Goal: Information Seeking & Learning: Learn about a topic

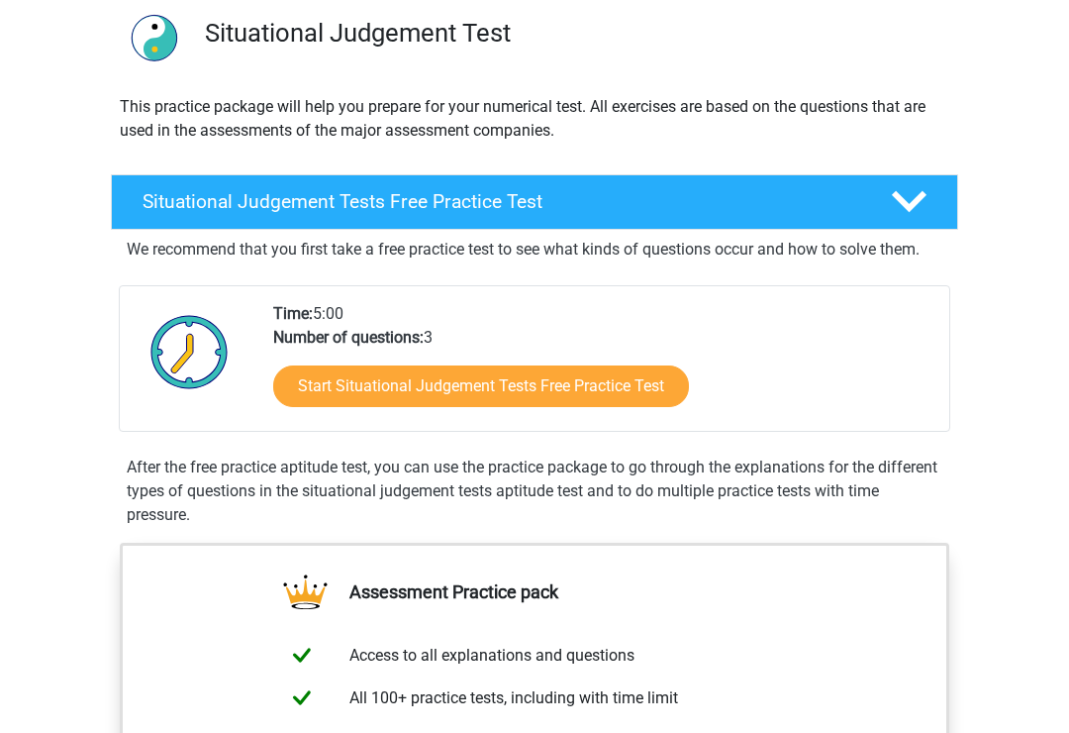
scroll to position [149, 0]
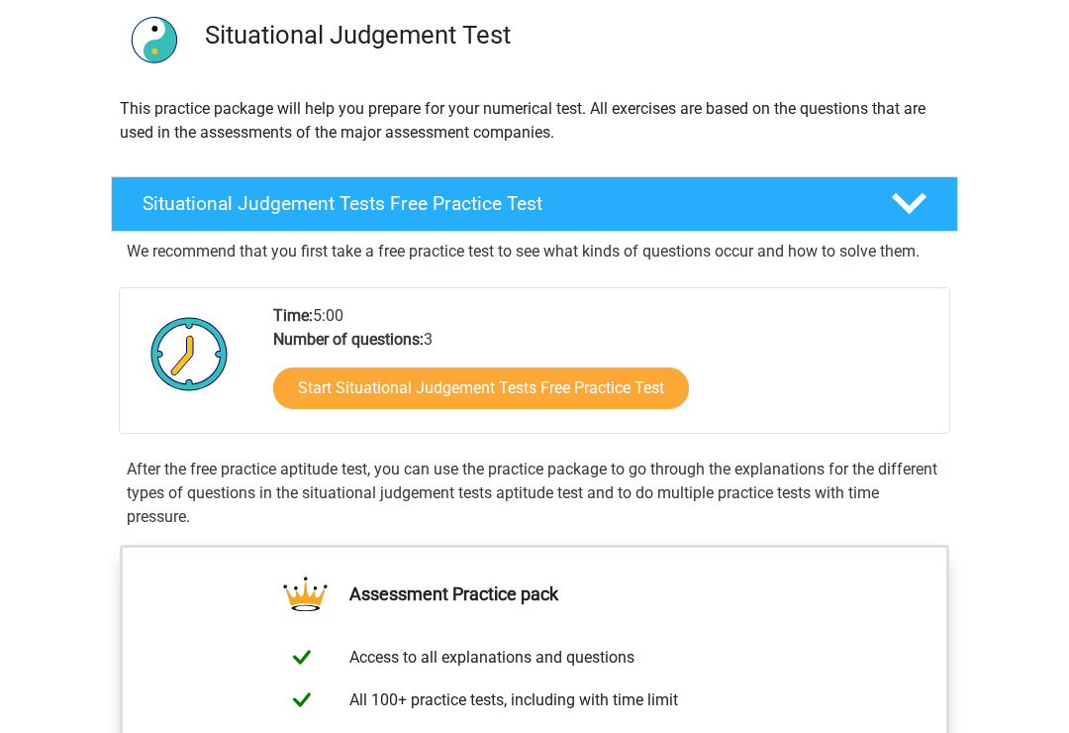
click at [553, 400] on link "Start Situational Judgement Tests Free Practice Test" at bounding box center [481, 388] width 416 height 42
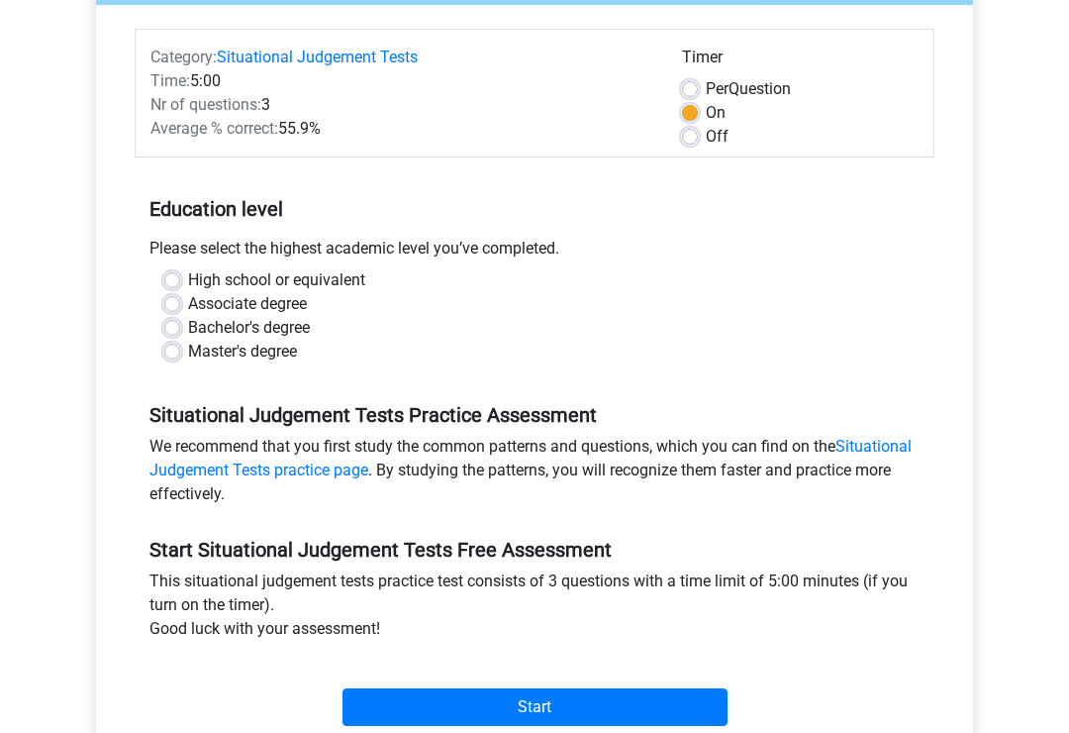
scroll to position [231, 0]
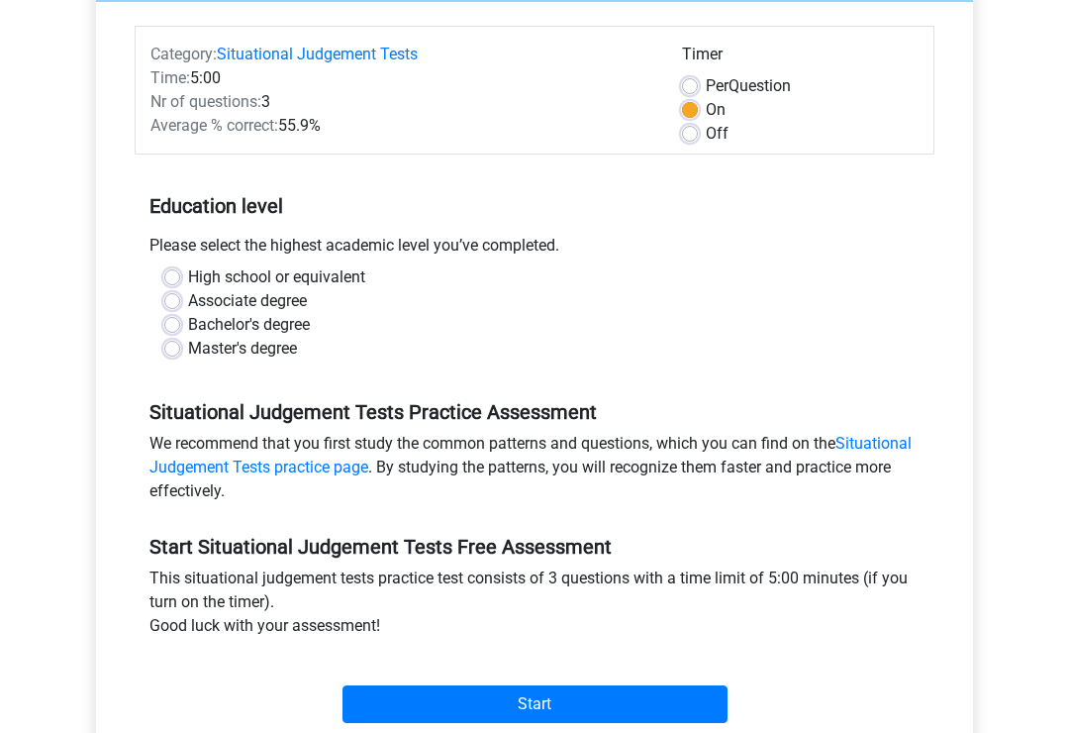
click at [589, 717] on input "Start" at bounding box center [535, 705] width 385 height 38
click at [610, 333] on div "Bachelor's degree" at bounding box center [534, 325] width 740 height 24
click at [188, 295] on label "Associate degree" at bounding box center [247, 301] width 119 height 24
click at [169, 295] on input "Associate degree" at bounding box center [172, 299] width 16 height 20
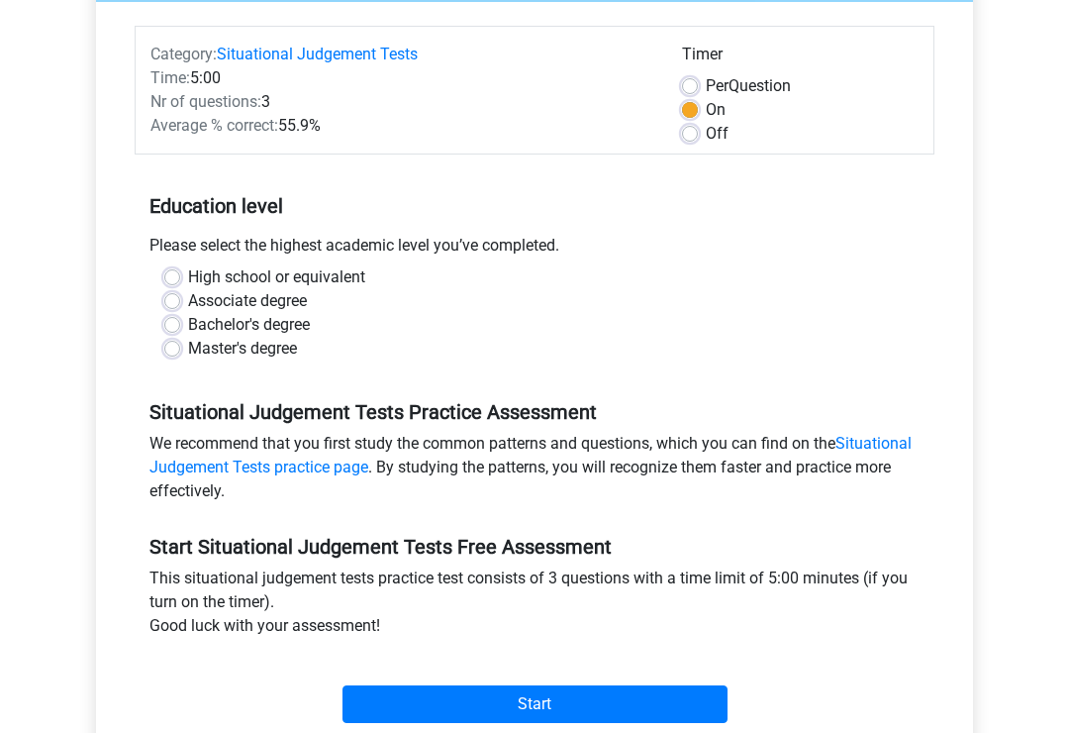
radio input "true"
click at [188, 280] on label "High school or equivalent" at bounding box center [276, 277] width 177 height 24
click at [178, 280] on input "High school or equivalent" at bounding box center [172, 275] width 16 height 20
radio input "true"
click at [619, 695] on input "Start" at bounding box center [535, 704] width 385 height 38
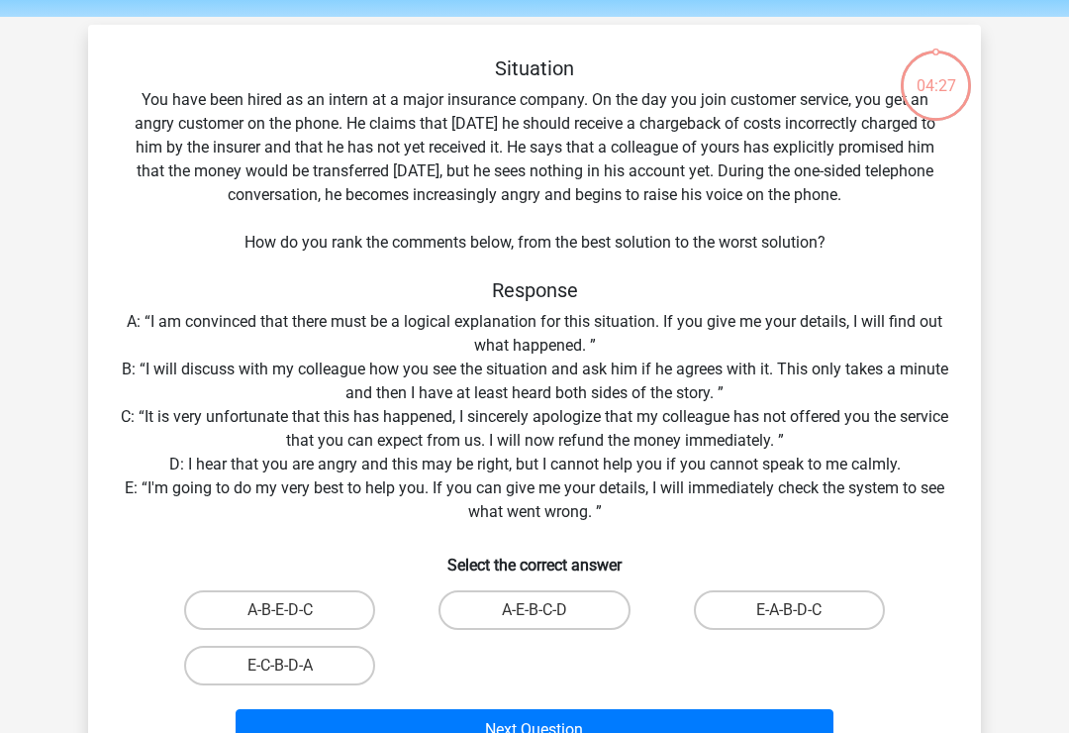
scroll to position [103, 0]
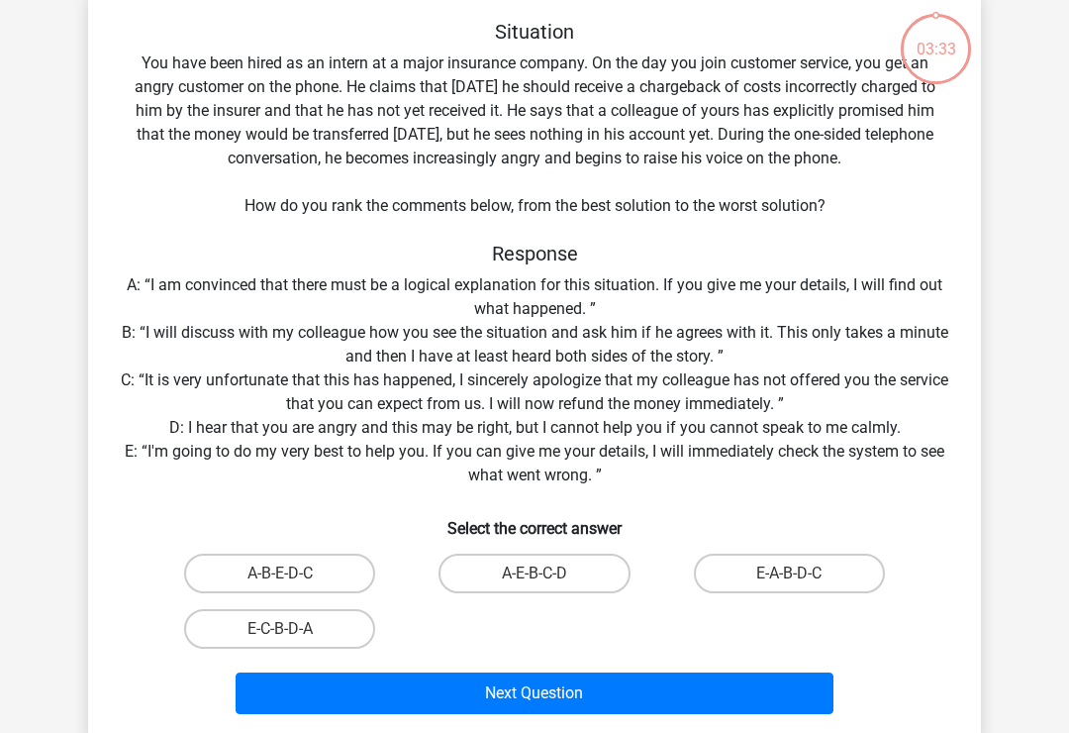
click at [819, 579] on label "E-A-B-D-C" at bounding box center [789, 573] width 191 height 40
click at [802, 579] on input "E-A-B-D-C" at bounding box center [795, 579] width 13 height 13
radio input "true"
click at [724, 700] on button "Next Question" at bounding box center [535, 693] width 599 height 42
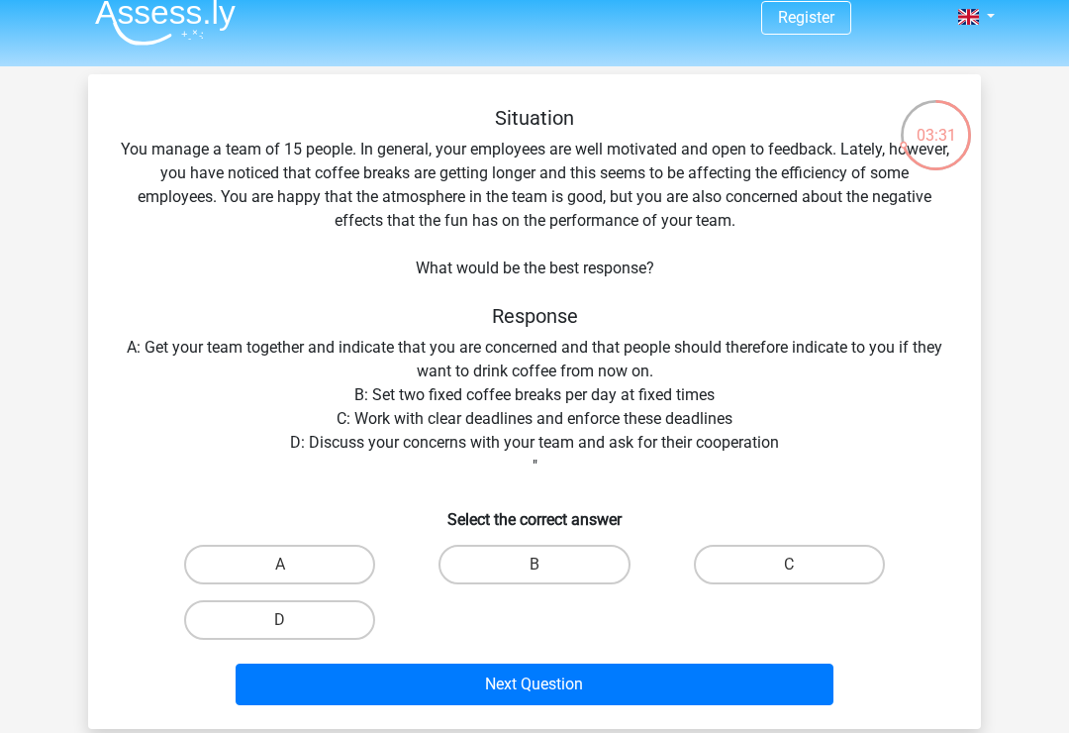
scroll to position [0, 0]
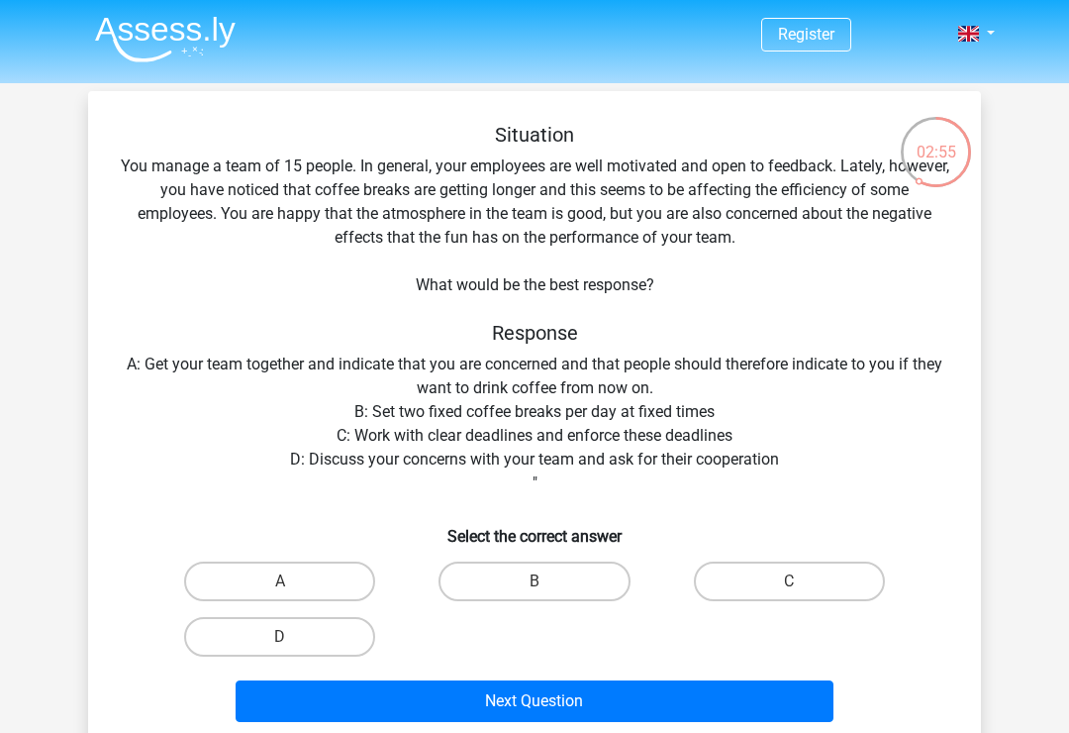
click at [327, 633] on label "D" at bounding box center [279, 637] width 191 height 40
click at [293, 637] on input "D" at bounding box center [286, 643] width 13 height 13
radio input "true"
click at [541, 716] on button "Next Question" at bounding box center [535, 701] width 599 height 42
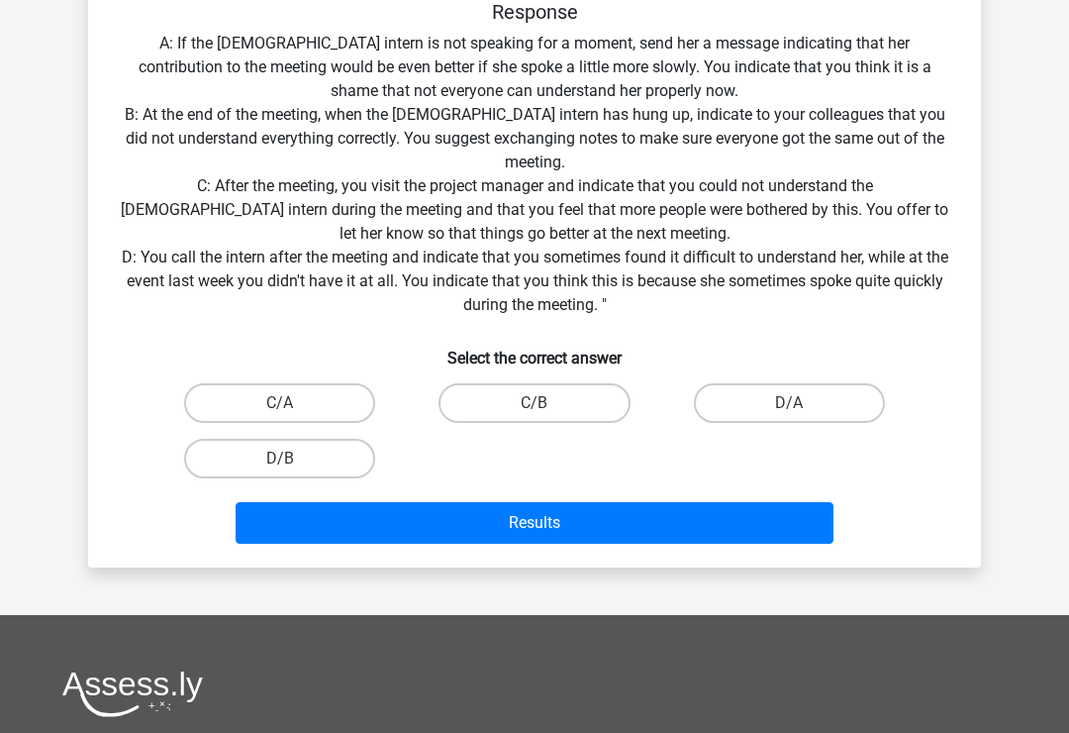
scroll to position [417, 0]
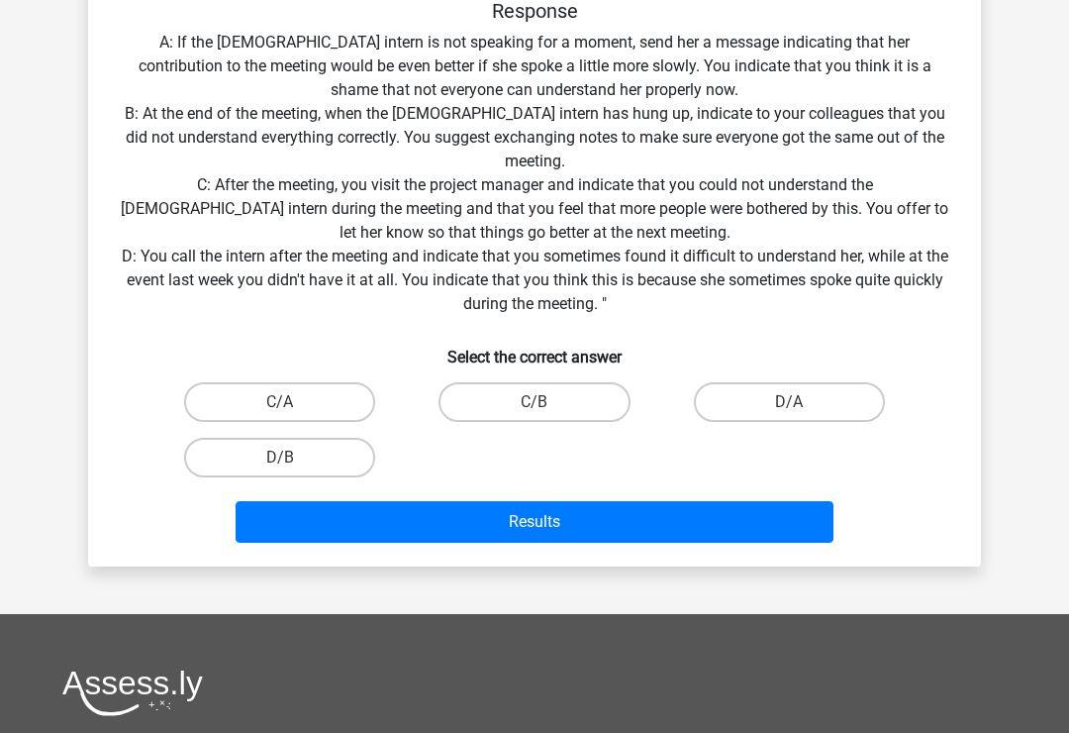
click at [568, 416] on label "C/B" at bounding box center [534, 402] width 191 height 40
click at [547, 415] on input "C/B" at bounding box center [541, 408] width 13 height 13
radio input "true"
click at [603, 528] on button "Results" at bounding box center [535, 522] width 599 height 42
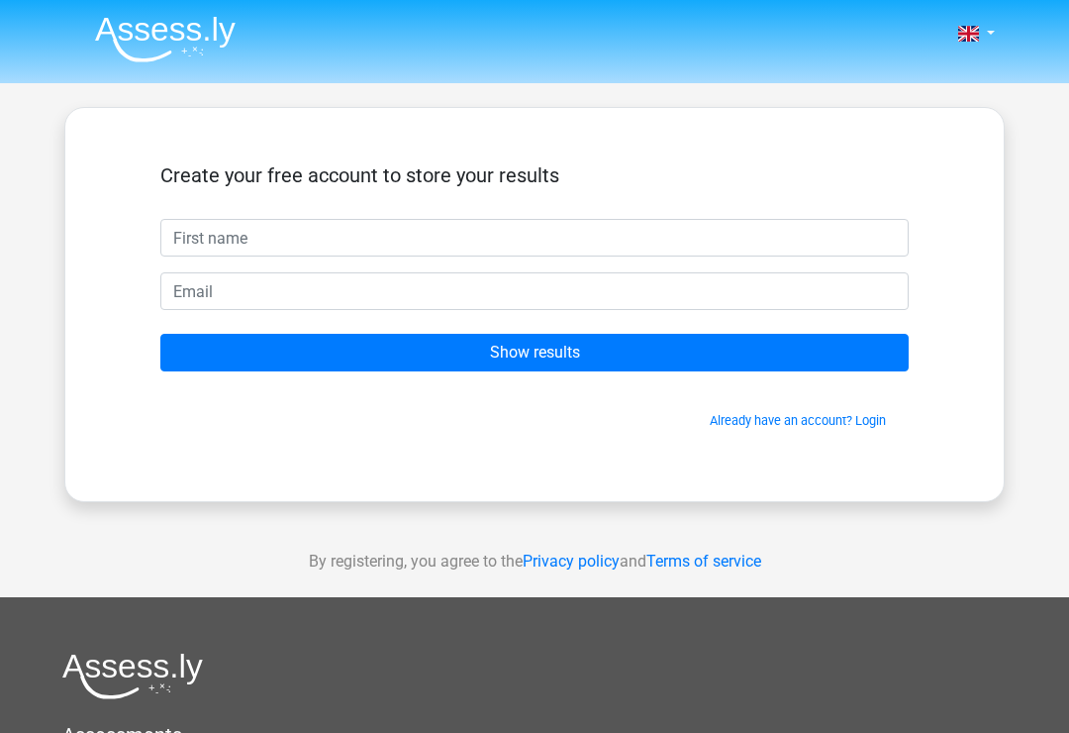
click at [650, 363] on input "Show results" at bounding box center [534, 353] width 748 height 38
click at [819, 129] on div "Create your free account to store your results Show results Already have an acc…" at bounding box center [534, 304] width 940 height 395
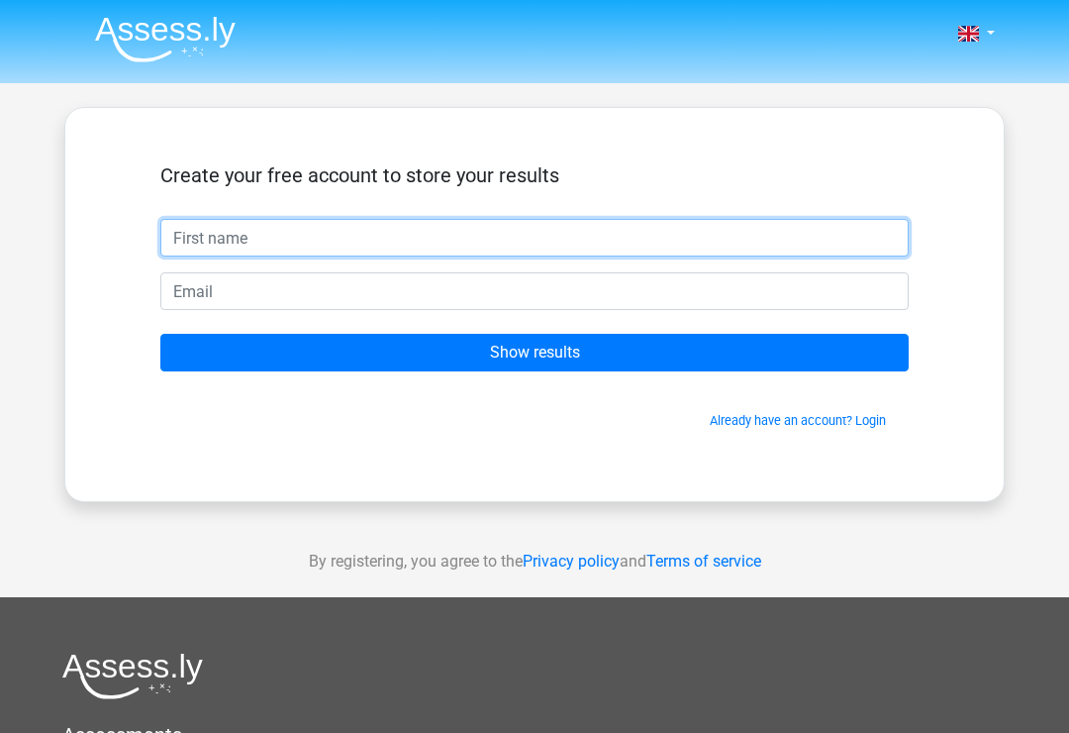
click at [379, 242] on input "text" at bounding box center [534, 238] width 748 height 38
type input "Joe"
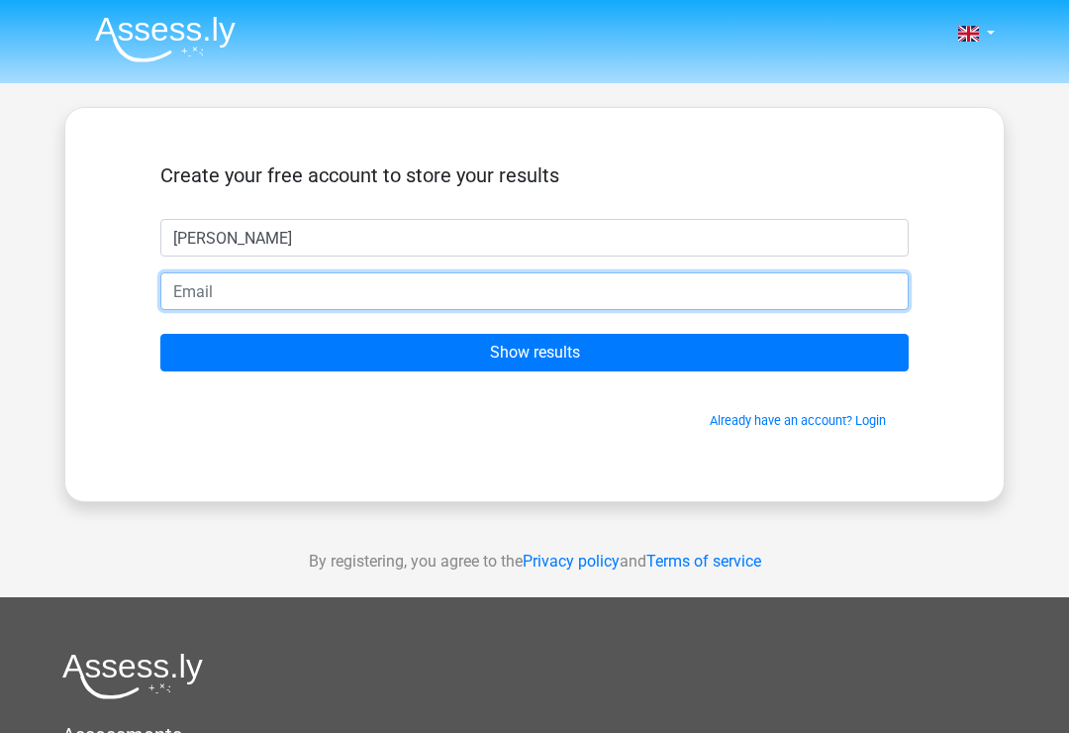
click at [385, 306] on input "email" at bounding box center [534, 291] width 748 height 38
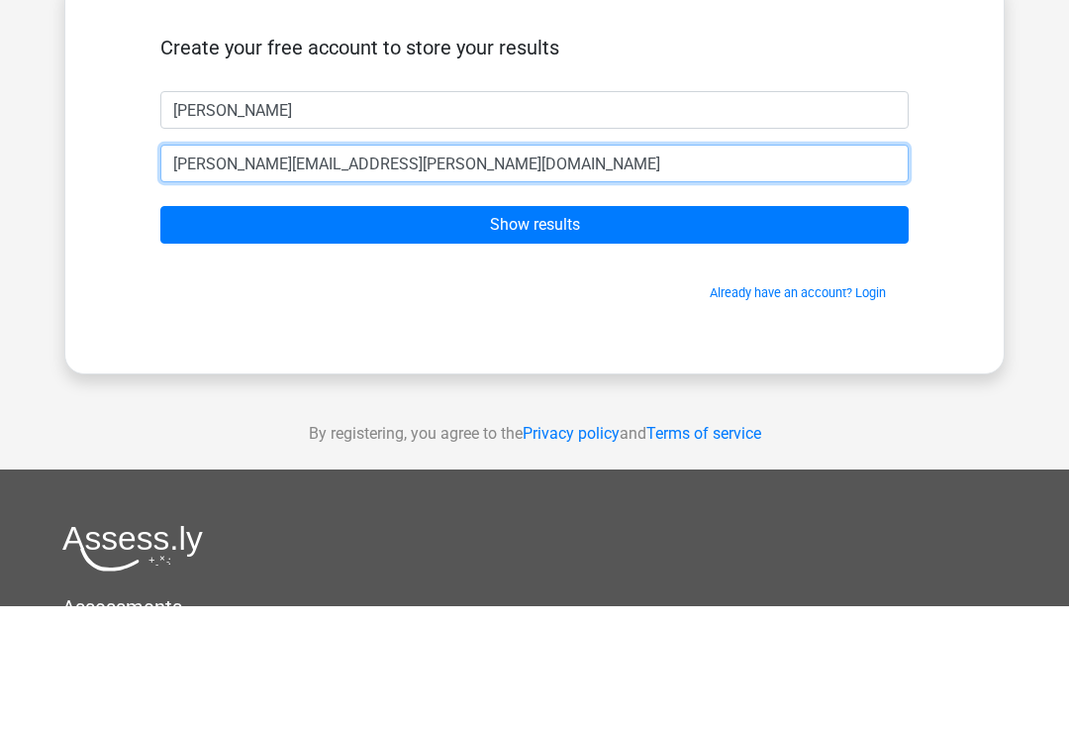
type input "[PERSON_NAME][EMAIL_ADDRESS][PERSON_NAME][DOMAIN_NAME]"
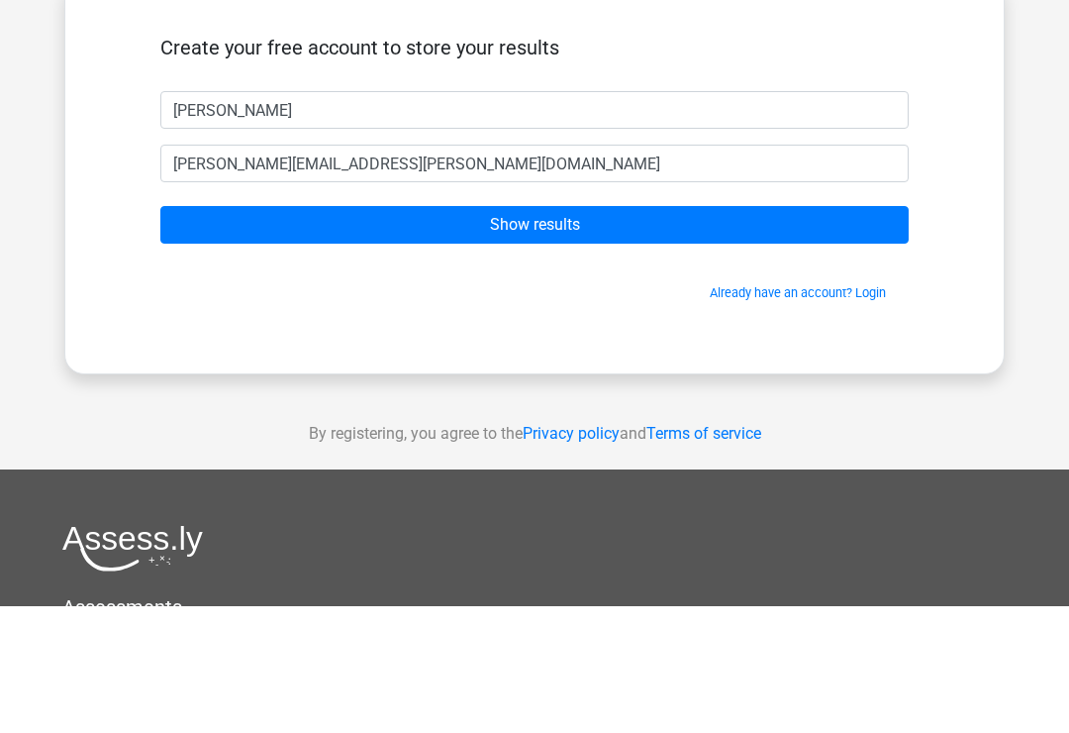
click at [719, 334] on input "Show results" at bounding box center [534, 353] width 748 height 38
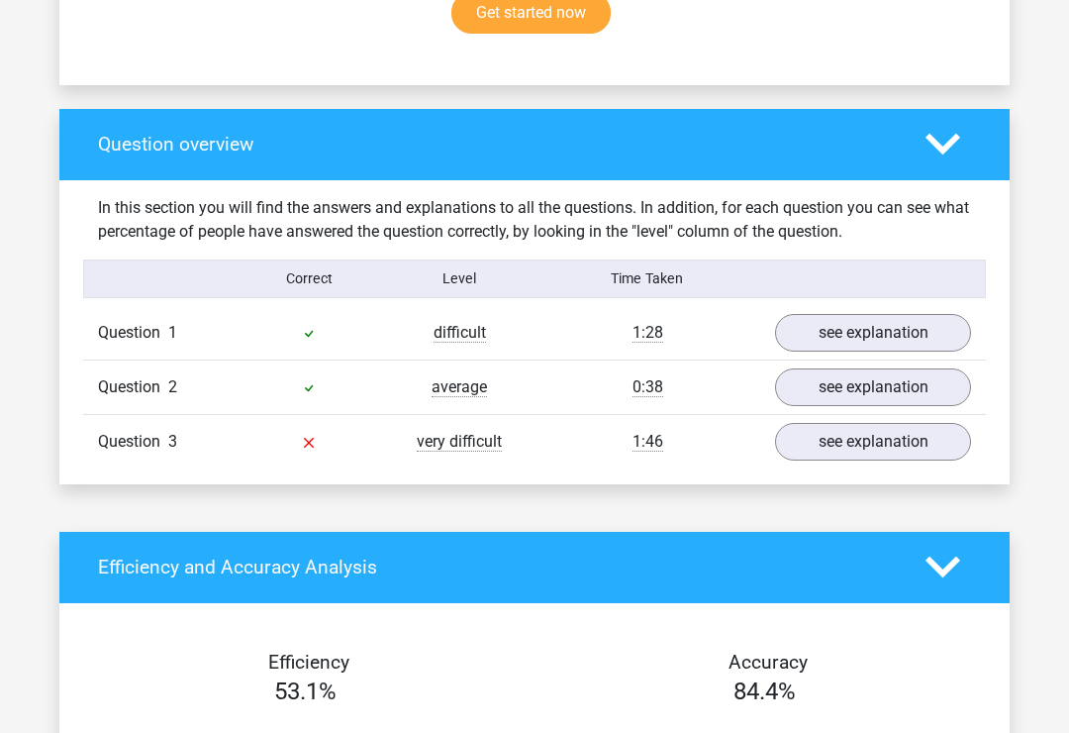
scroll to position [1327, 0]
click at [900, 440] on link "see explanation" at bounding box center [873, 442] width 196 height 38
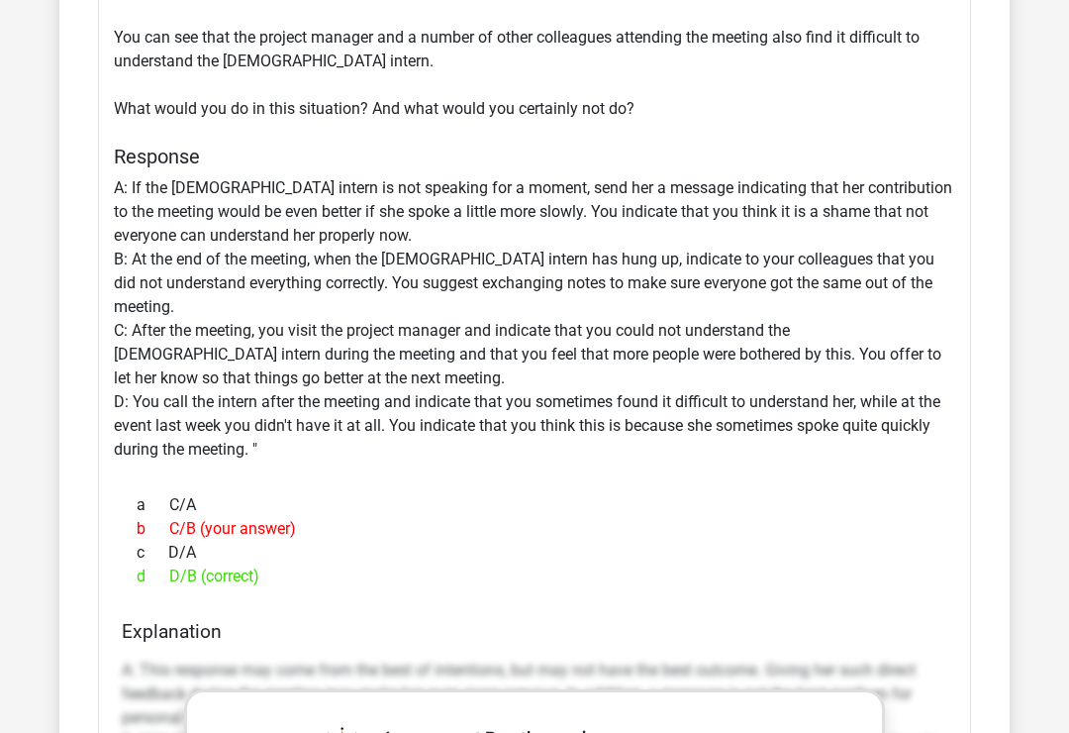
scroll to position [1979, 0]
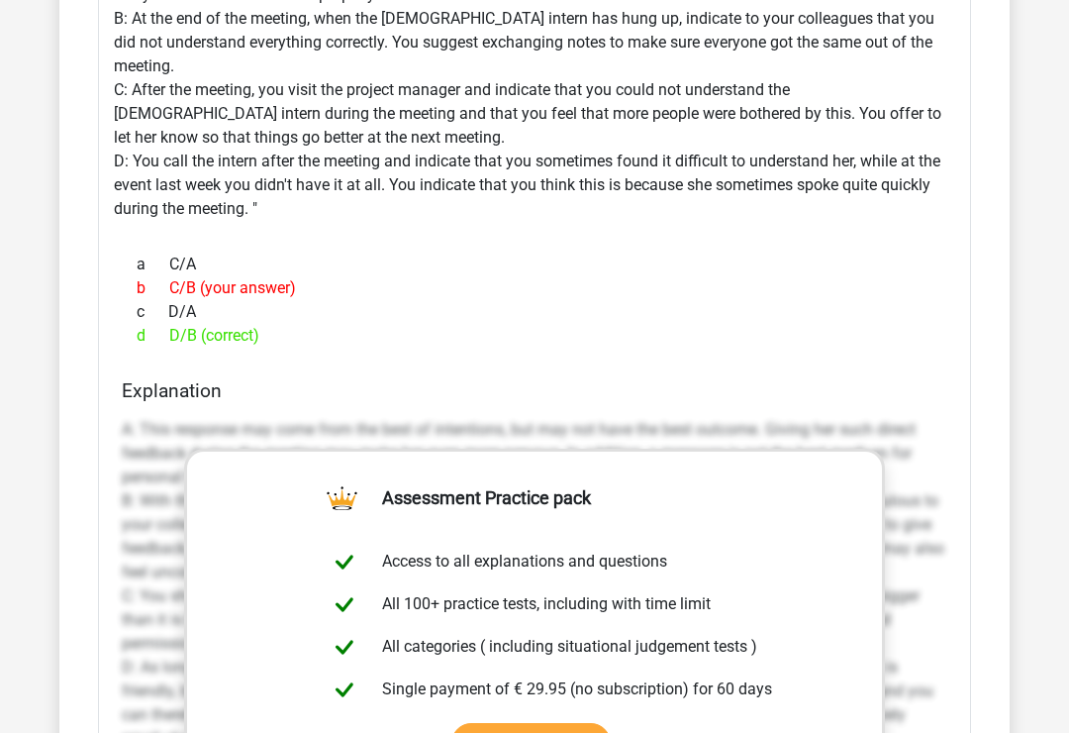
click at [892, 379] on h4 "Explanation" at bounding box center [535, 390] width 826 height 23
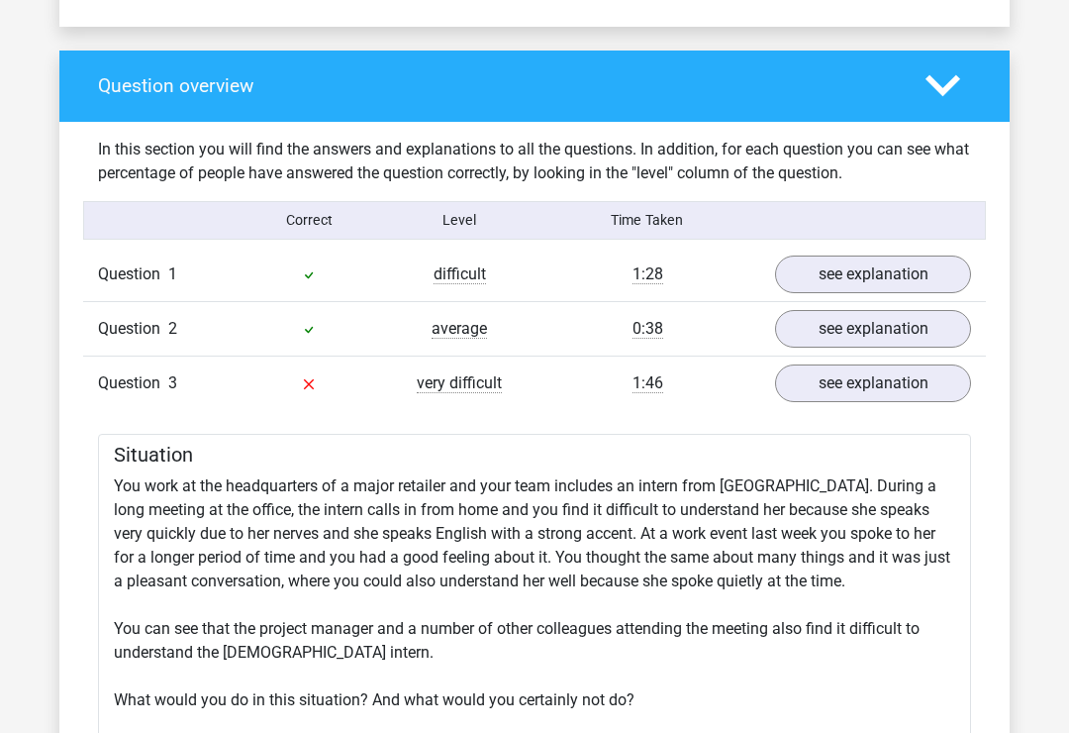
click at [888, 392] on link "see explanation" at bounding box center [873, 384] width 196 height 38
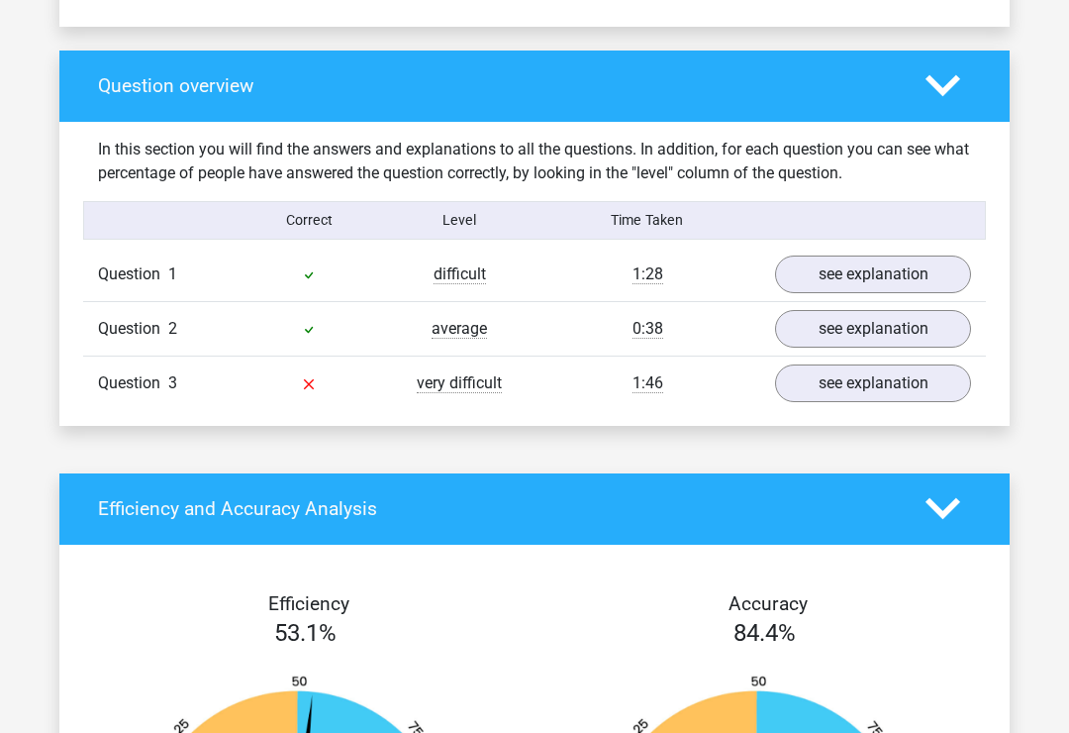
click at [935, 496] on icon at bounding box center [943, 508] width 35 height 35
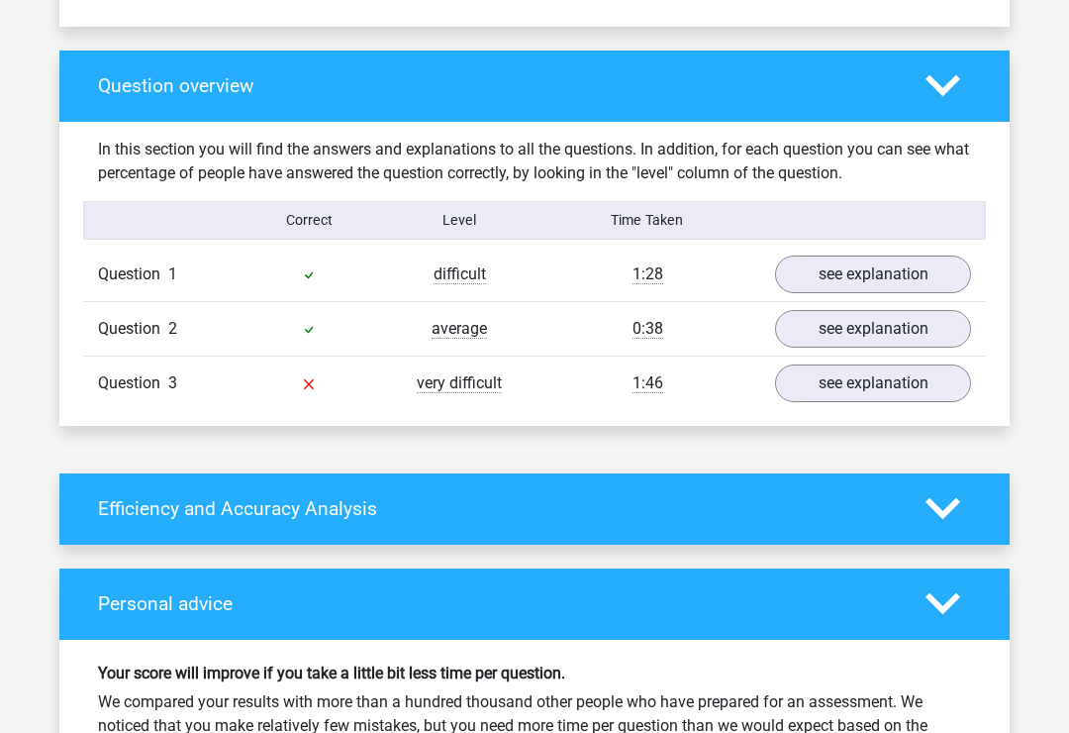
click at [952, 501] on polygon at bounding box center [943, 509] width 35 height 22
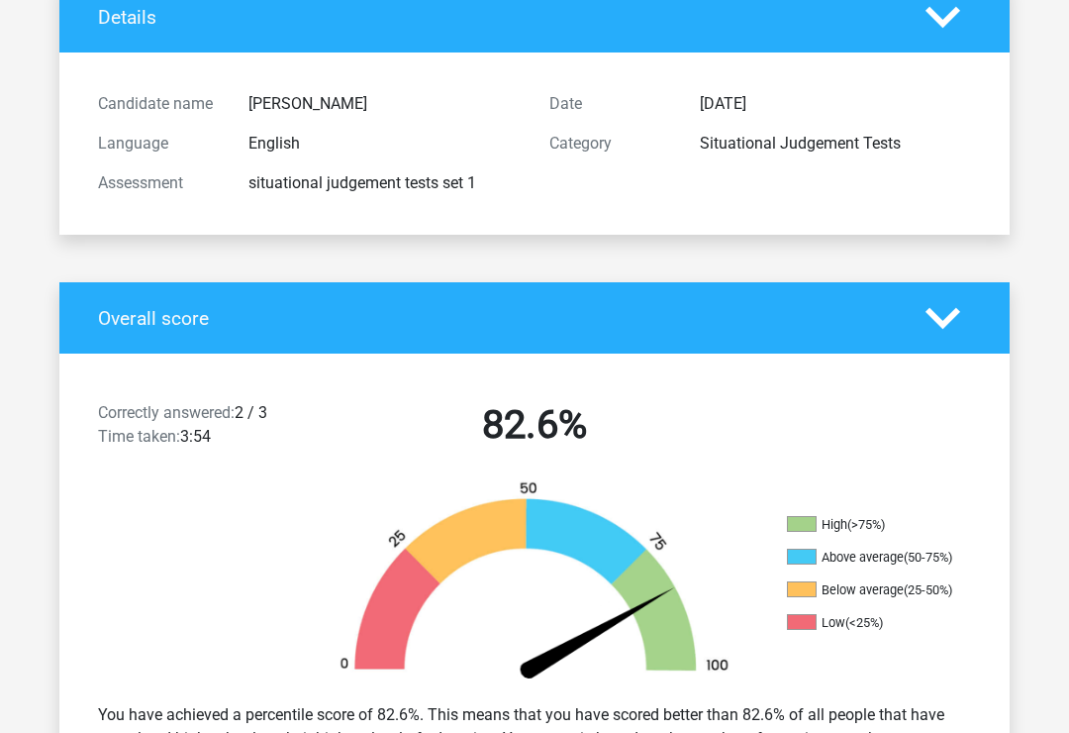
scroll to position [0, 0]
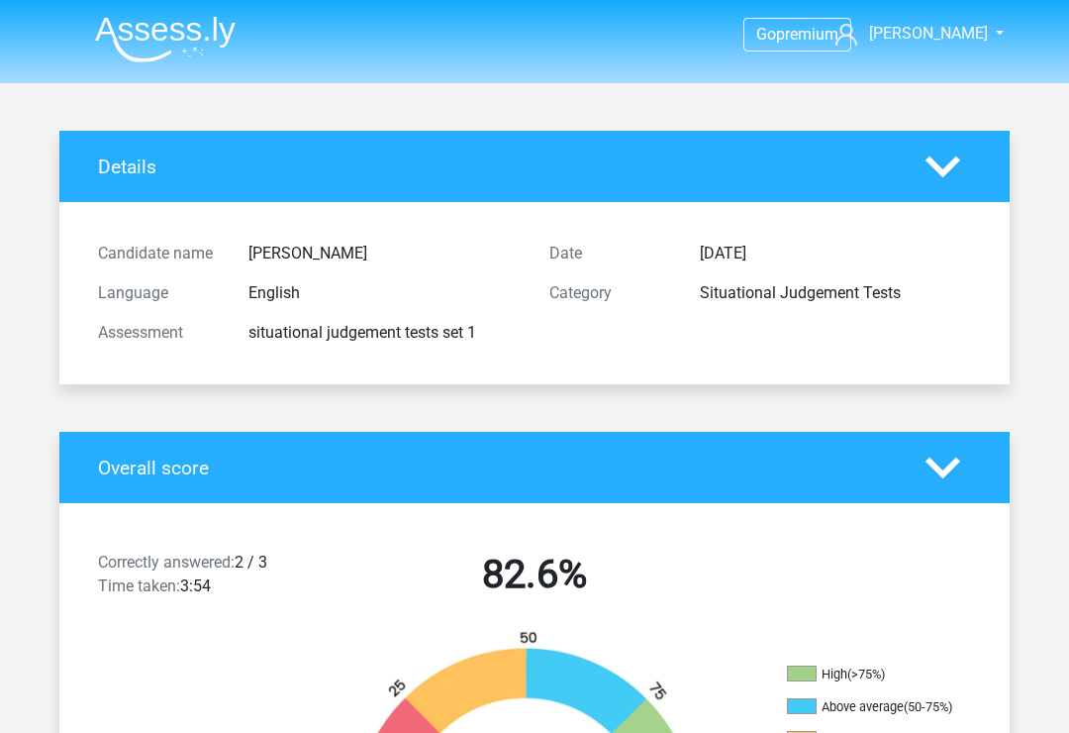
click at [850, 479] on div "Overall score" at bounding box center [534, 467] width 950 height 71
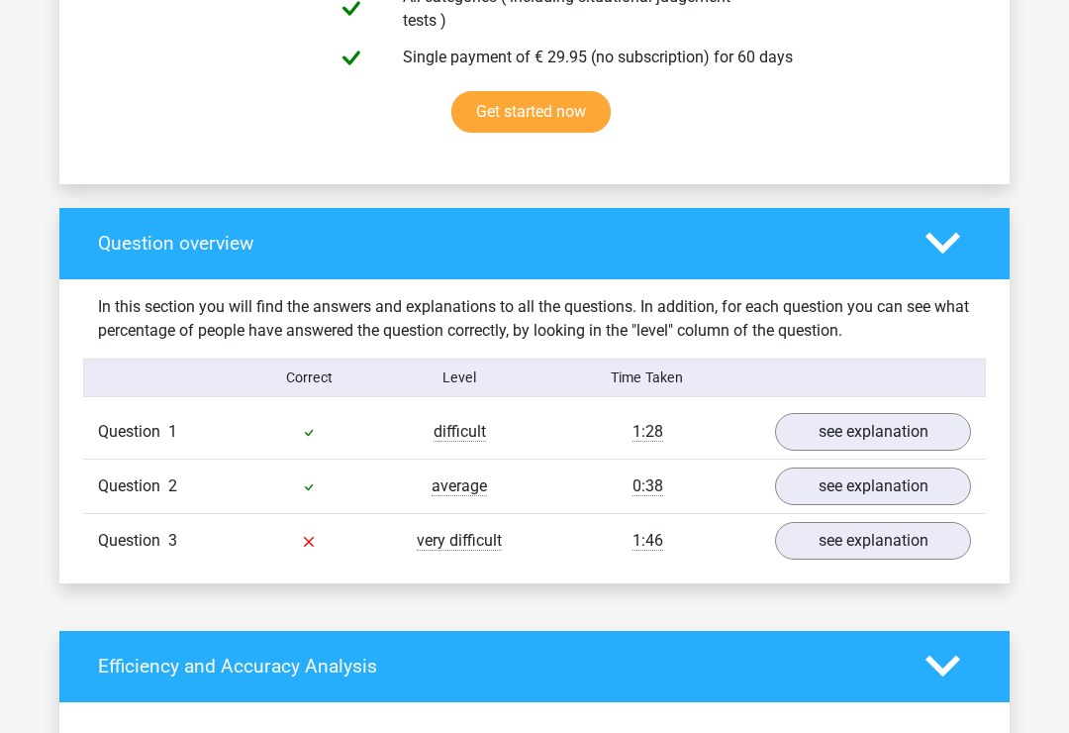
scroll to position [1237, 0]
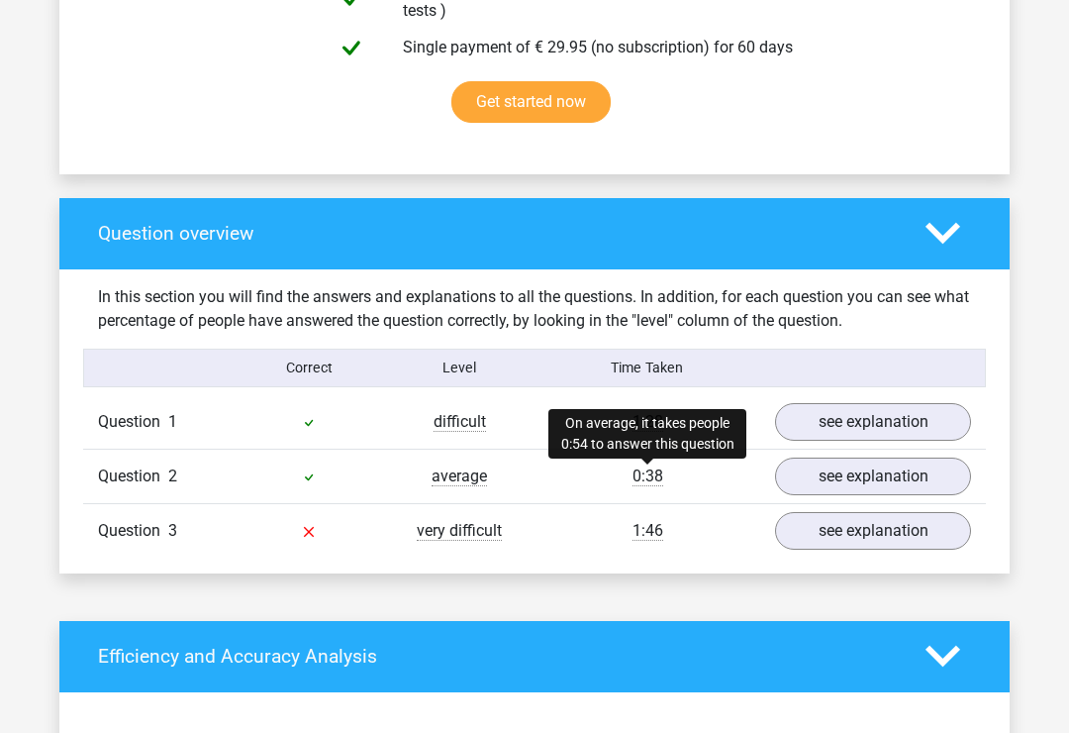
click at [662, 479] on span "0:38" at bounding box center [648, 476] width 31 height 20
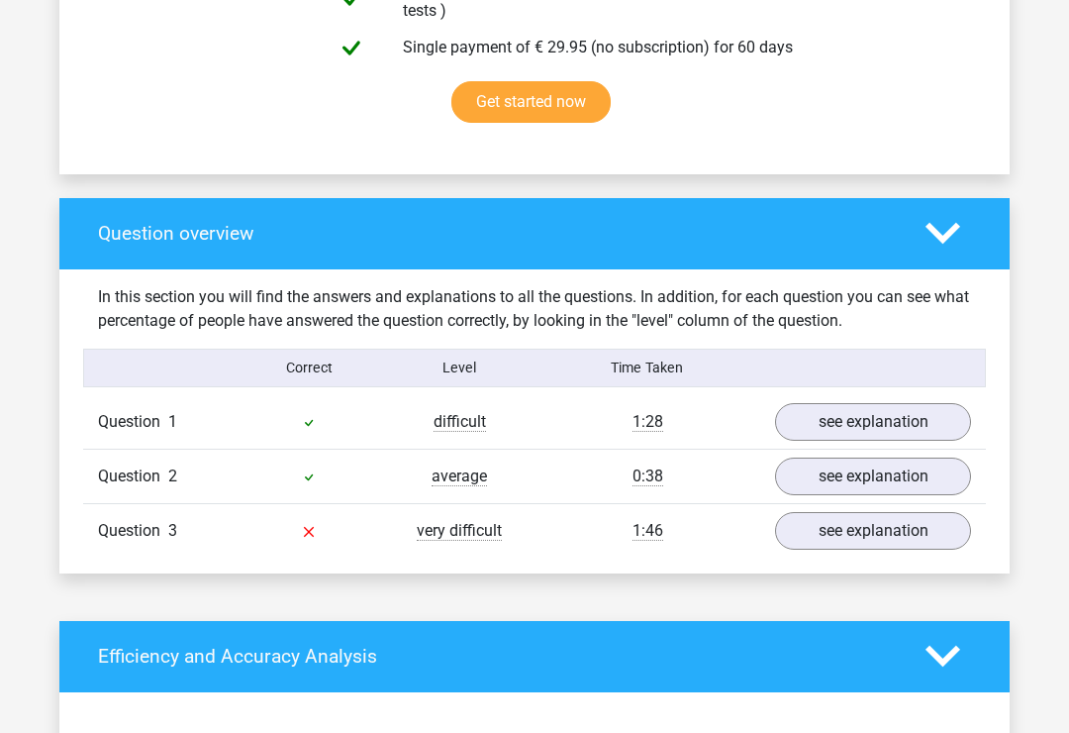
click at [653, 514] on div "Question 3 very difficult 1:46 see explanation" at bounding box center [534, 530] width 903 height 54
click at [658, 524] on span "1:46" at bounding box center [648, 531] width 31 height 20
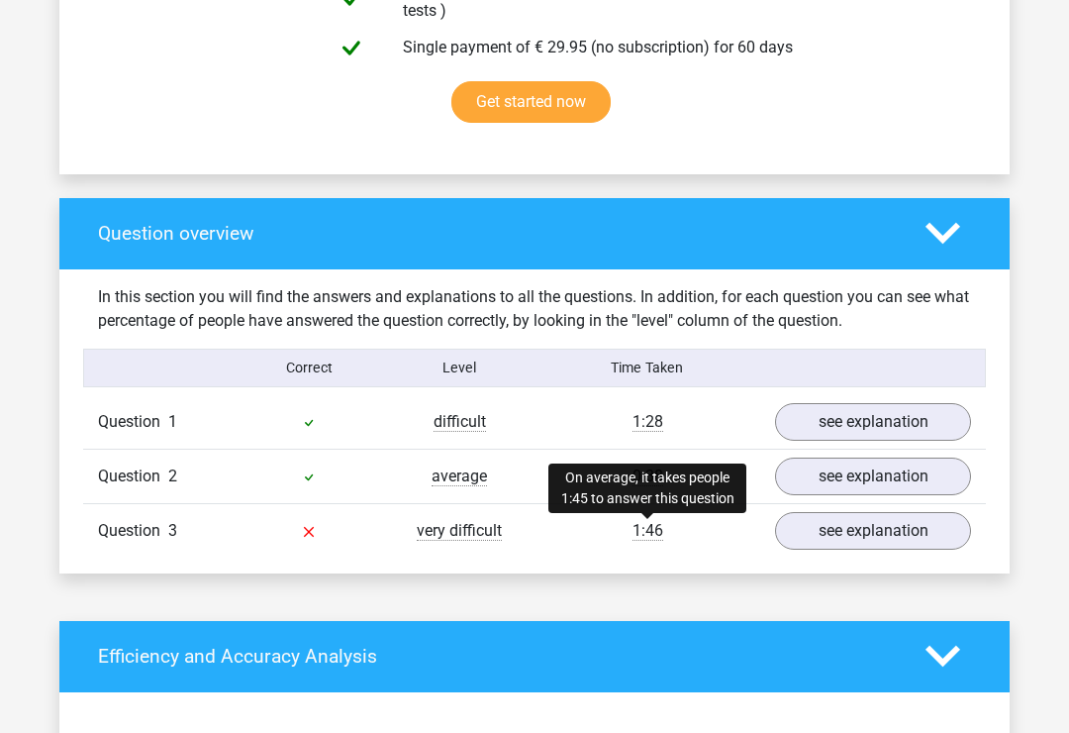
click at [659, 427] on span "1:28" at bounding box center [648, 422] width 31 height 20
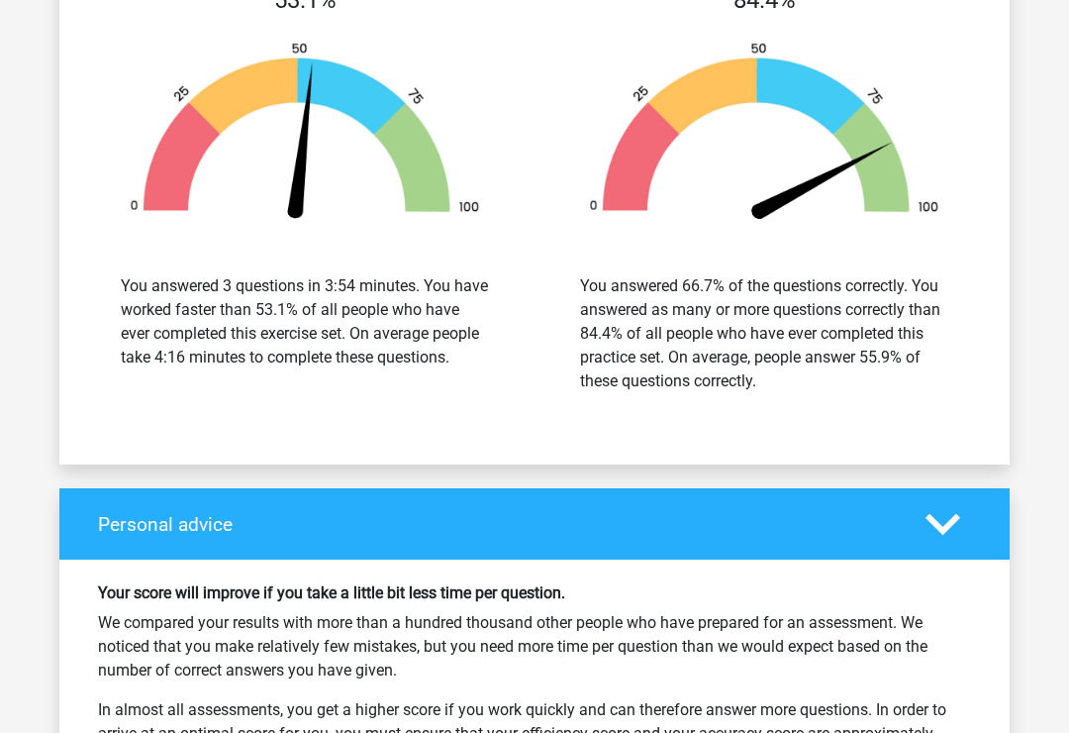
scroll to position [2018, 0]
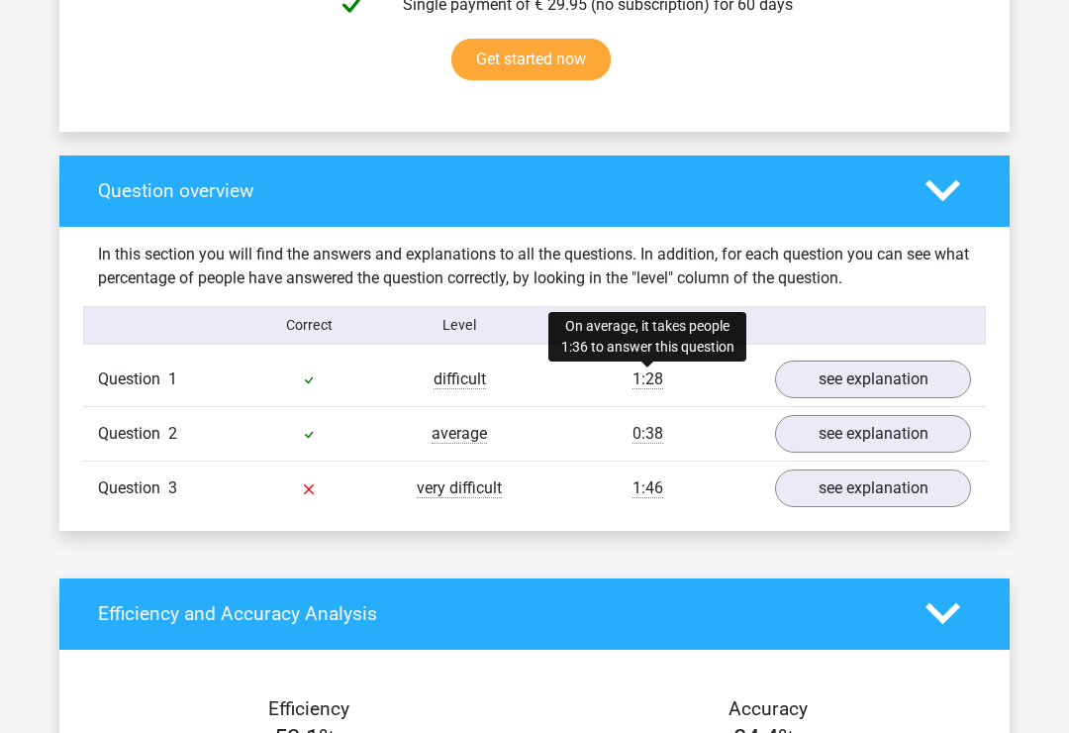
click at [921, 383] on link "see explanation" at bounding box center [873, 379] width 196 height 38
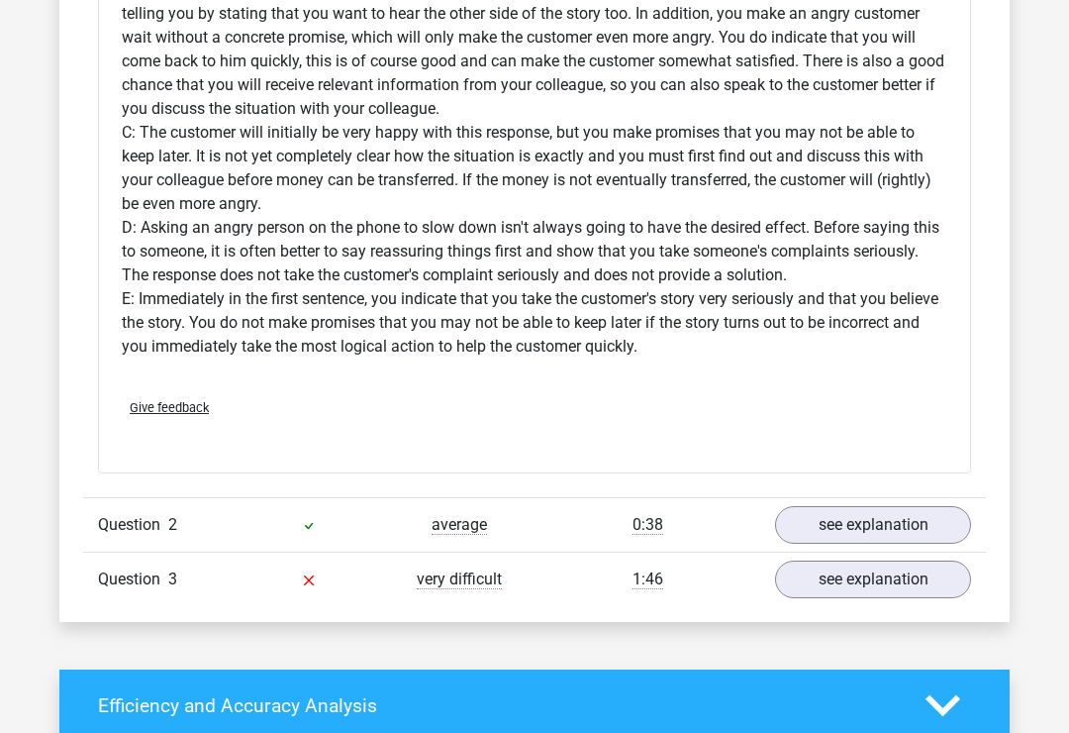
scroll to position [2485, 0]
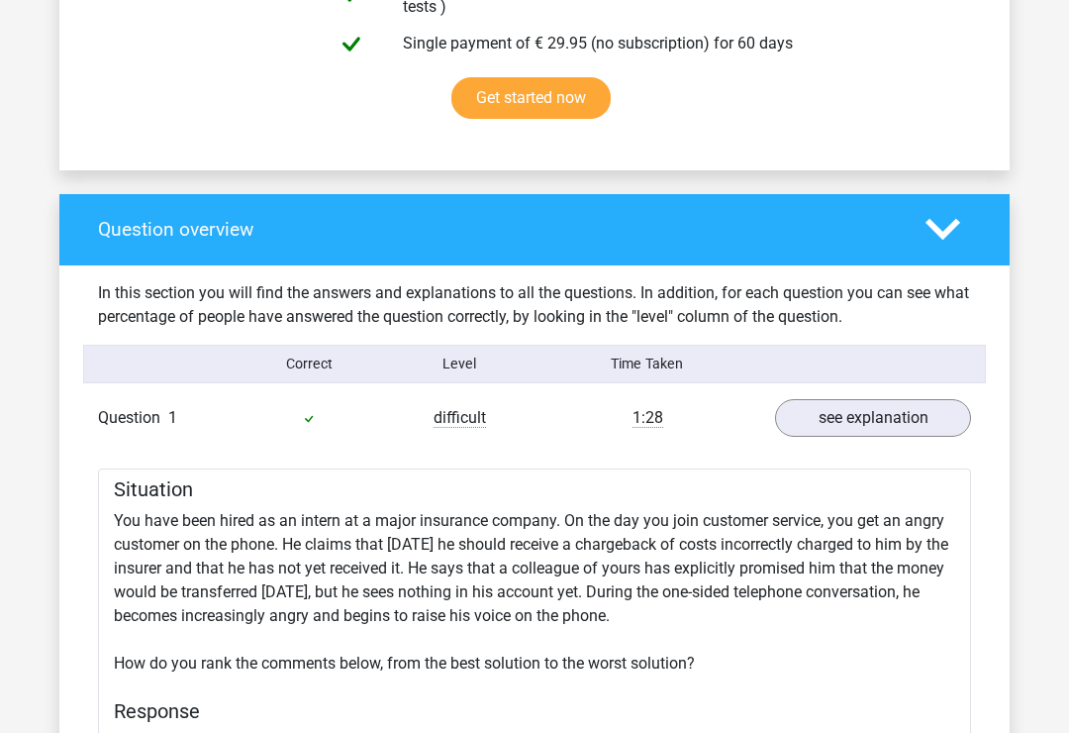
click at [876, 433] on link "see explanation" at bounding box center [873, 419] width 196 height 38
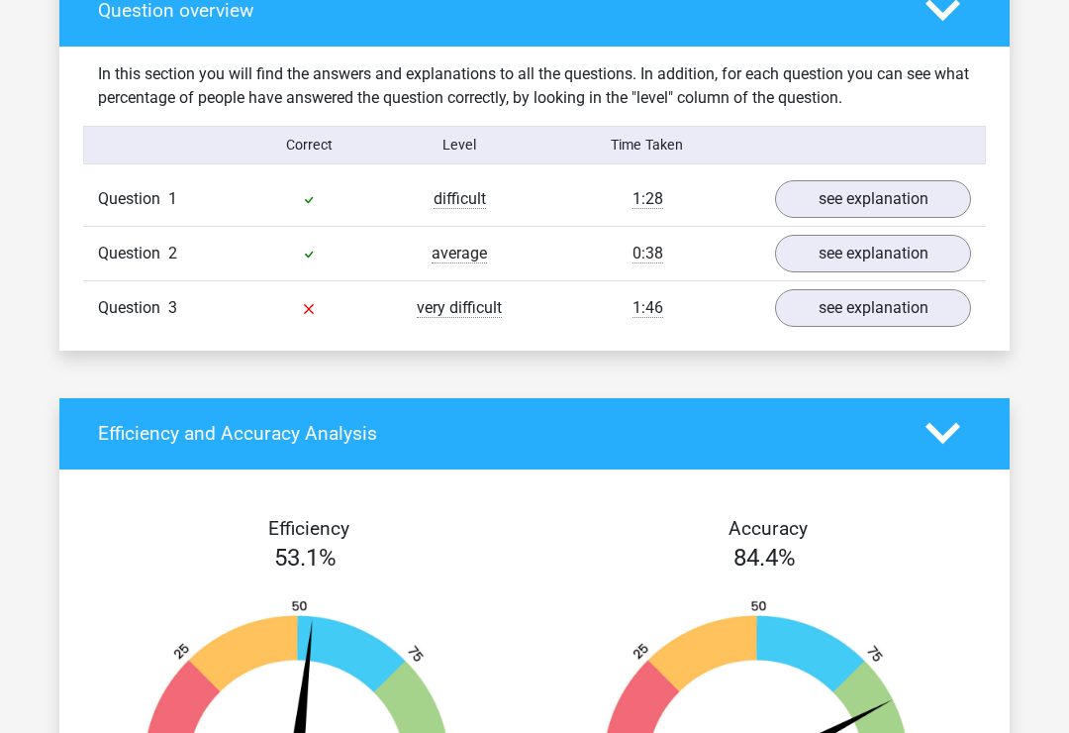
click at [910, 261] on link "see explanation" at bounding box center [873, 254] width 196 height 38
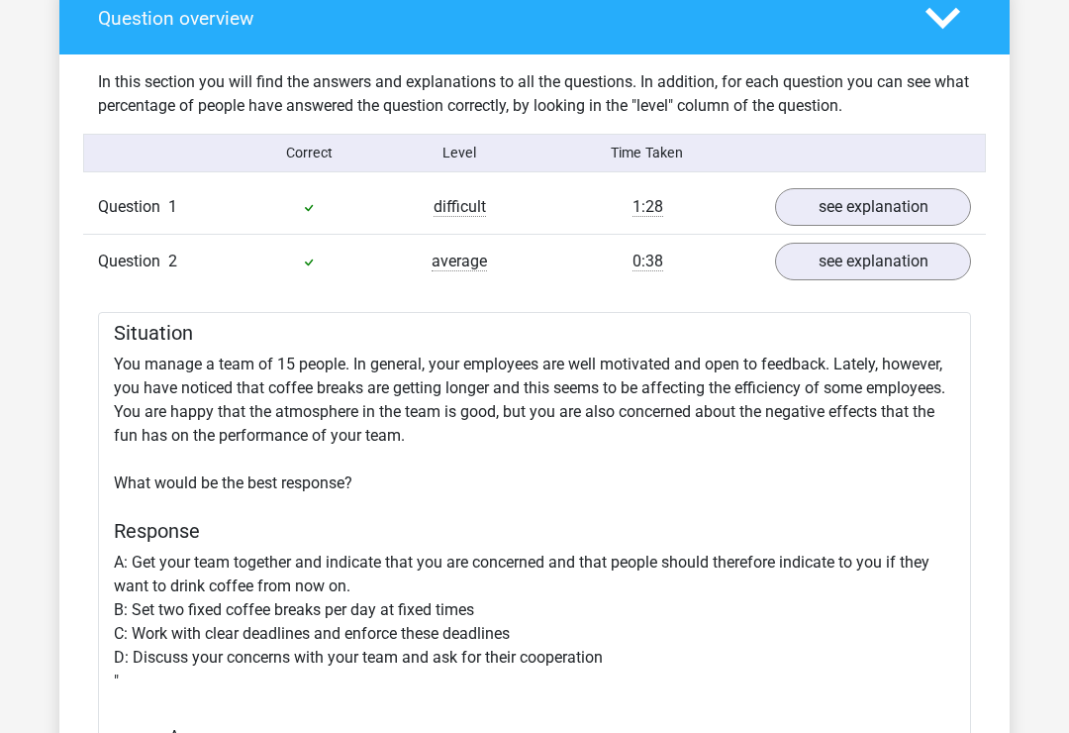
scroll to position [1419, 0]
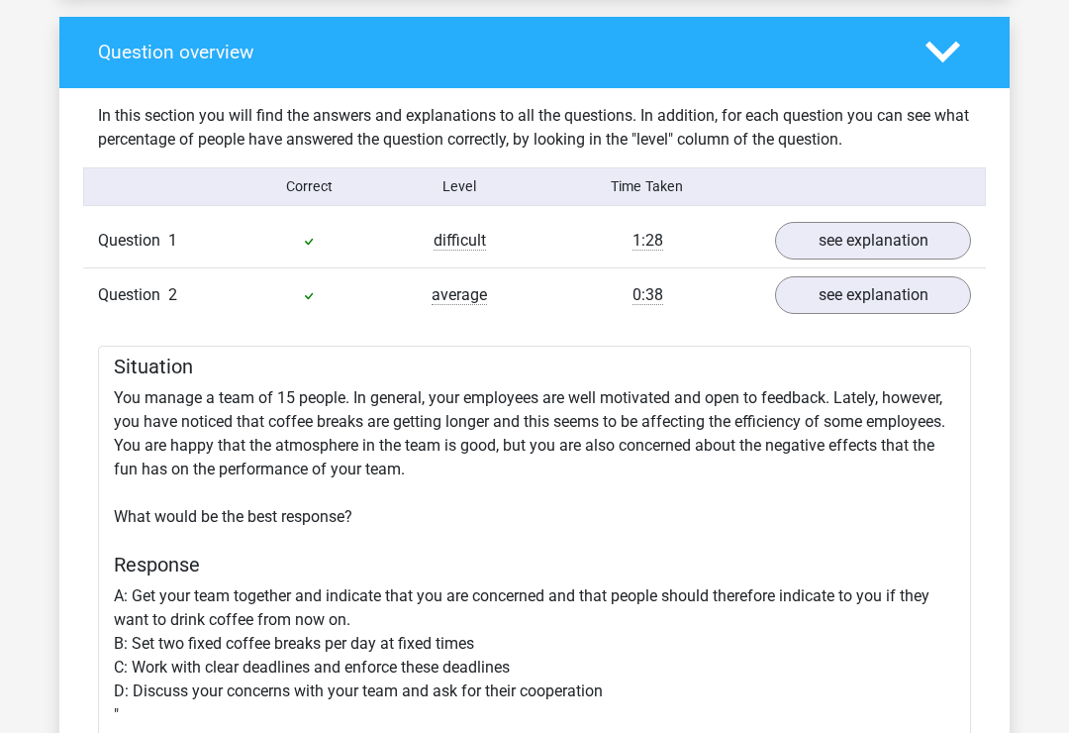
click at [899, 301] on link "see explanation" at bounding box center [873, 295] width 196 height 38
